Goal: Task Accomplishment & Management: Manage account settings

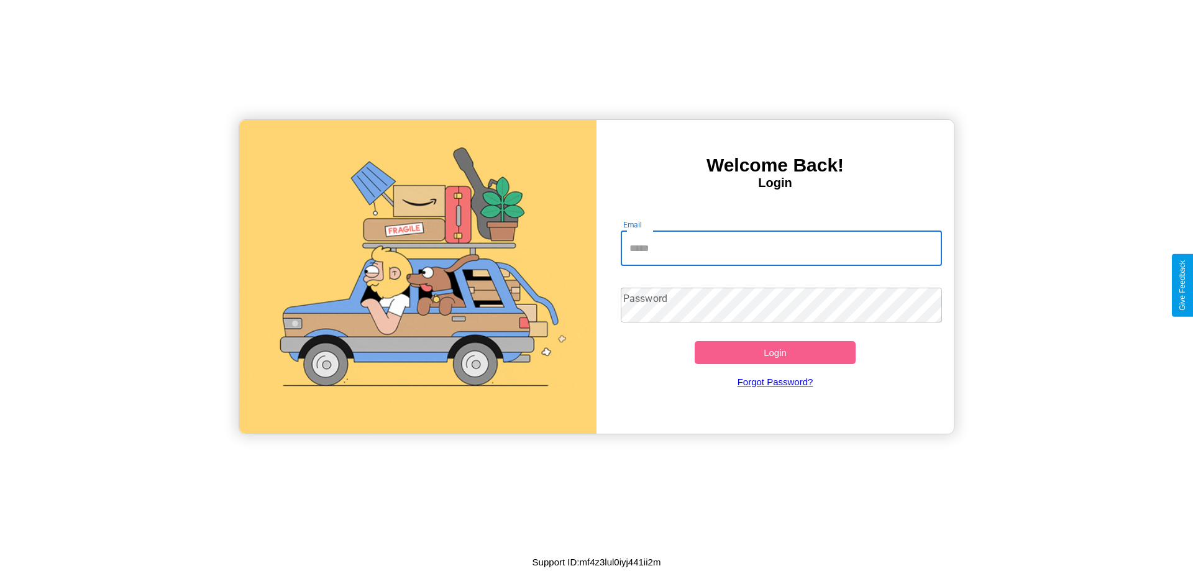
click at [781, 248] on input "Email" at bounding box center [782, 248] width 322 height 35
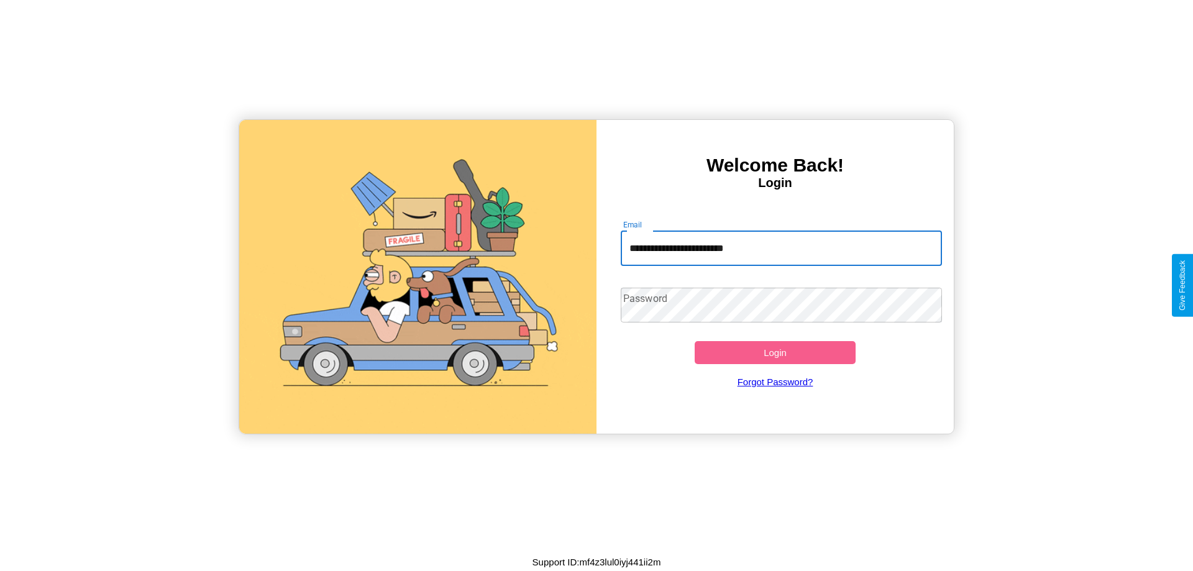
type input "**********"
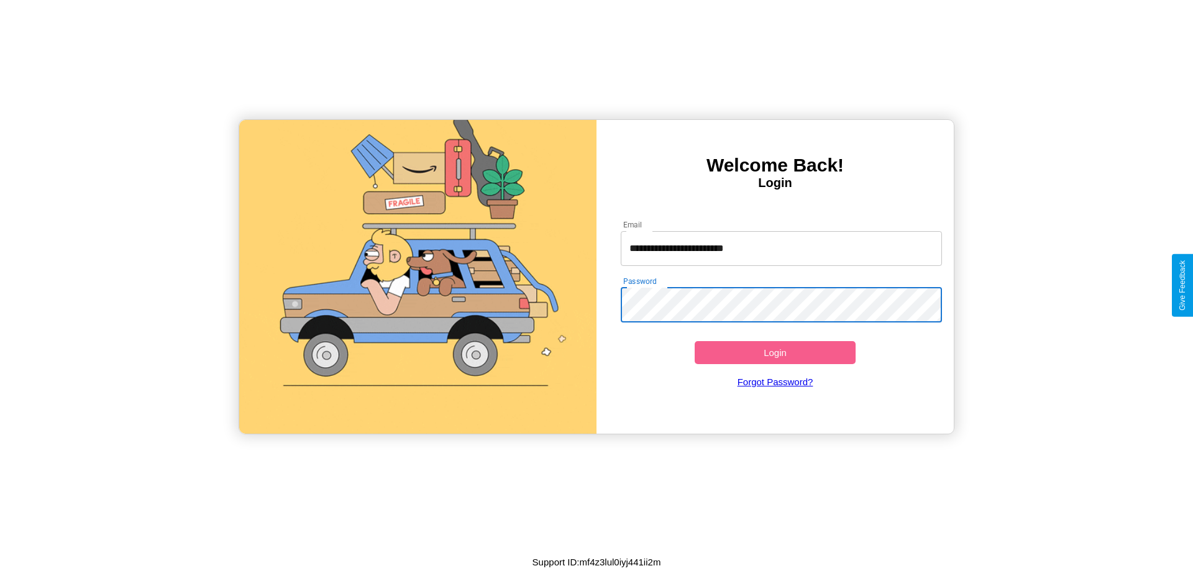
click at [775, 352] on button "Login" at bounding box center [774, 352] width 161 height 23
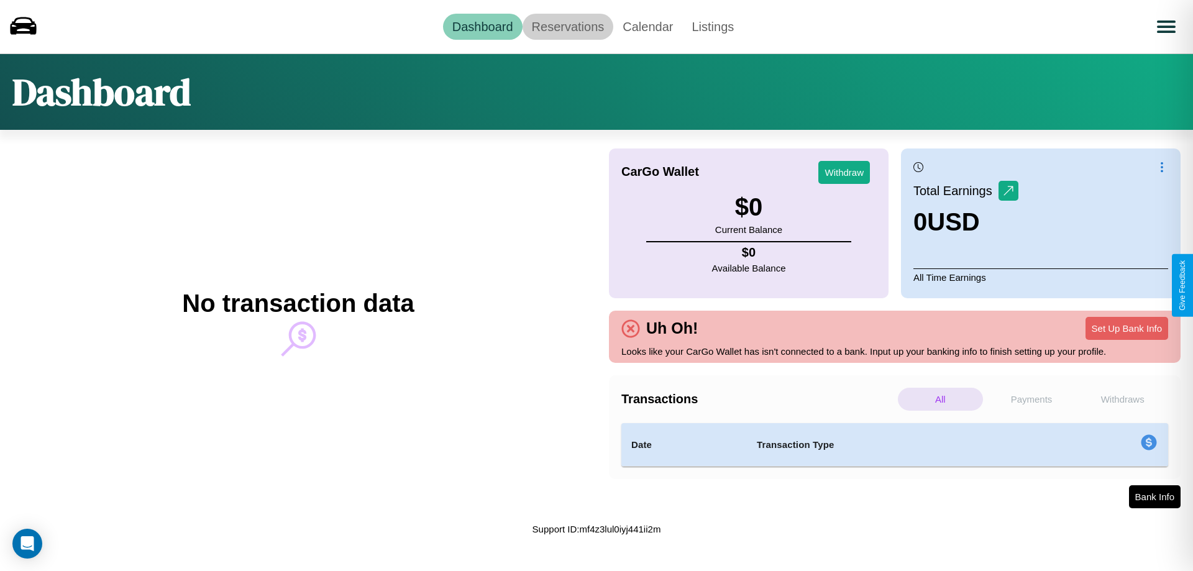
click at [567, 26] on link "Reservations" at bounding box center [567, 27] width 91 height 26
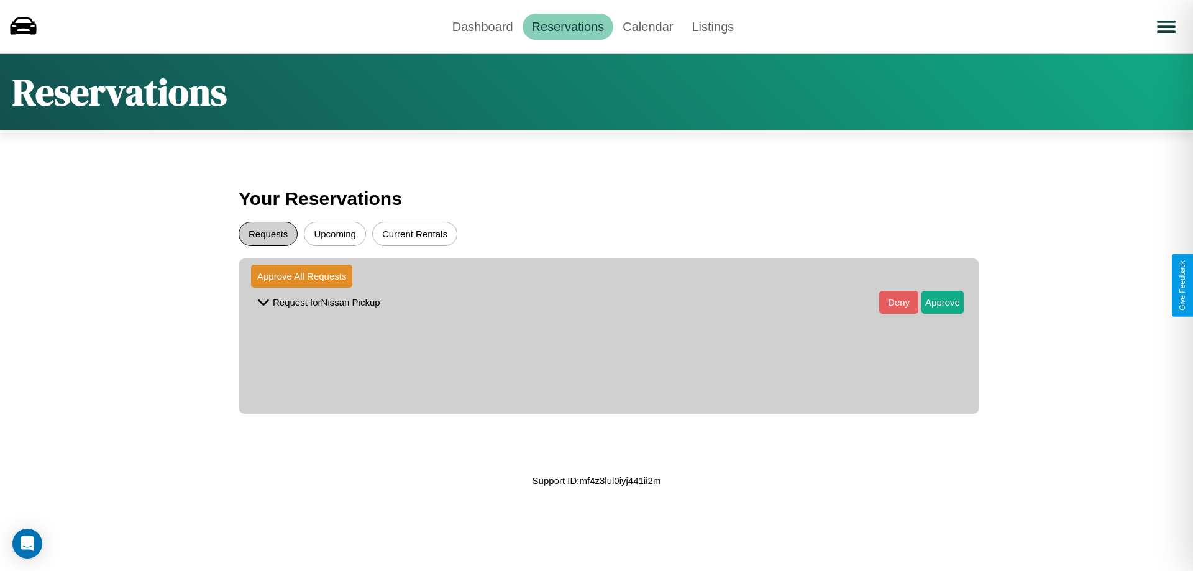
click at [268, 234] on button "Requests" at bounding box center [268, 234] width 59 height 24
click at [933, 302] on button "Approve" at bounding box center [942, 302] width 42 height 23
click at [335, 234] on button "Upcoming" at bounding box center [335, 234] width 62 height 24
